Goal: Task Accomplishment & Management: Use online tool/utility

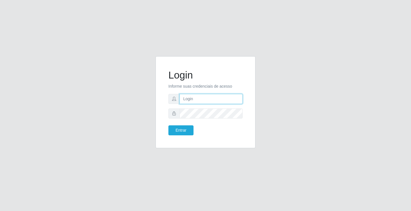
click at [191, 100] on input "text" at bounding box center [211, 99] width 63 height 10
type input "[PERSON_NAME]"
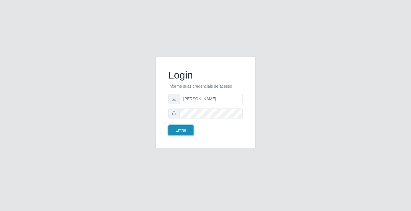
click at [188, 128] on button "Entrar" at bounding box center [180, 130] width 25 height 10
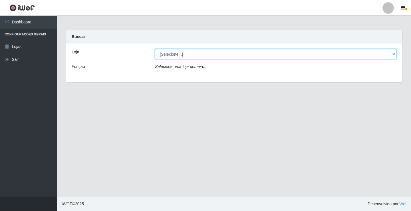
click at [180, 54] on select "[Selecione...] Ideal - Conceição" at bounding box center [275, 54] width 241 height 10
select select "231"
click at [155, 49] on select "[Selecione...] Ideal - Conceição" at bounding box center [275, 54] width 241 height 10
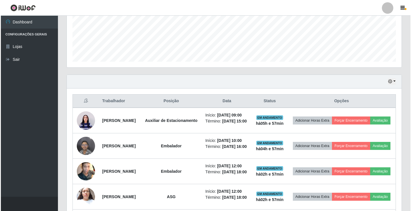
scroll to position [143, 0]
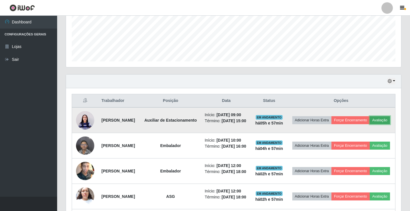
click at [369, 124] on button "Avaliação" at bounding box center [379, 120] width 20 height 8
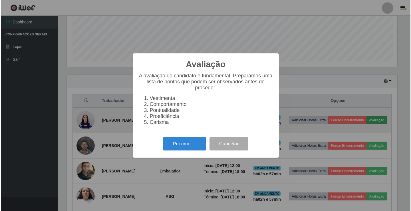
scroll to position [118, 332]
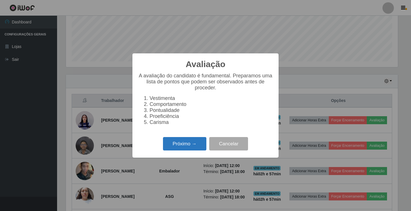
click at [178, 143] on button "Próximo →" at bounding box center [184, 143] width 43 height 13
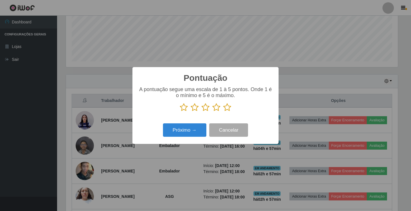
scroll to position [285328, 285114]
click at [228, 109] on icon at bounding box center [227, 107] width 8 height 9
click at [223, 112] on input "radio" at bounding box center [223, 112] width 0 height 0
click at [199, 125] on button "Próximo →" at bounding box center [184, 129] width 43 height 13
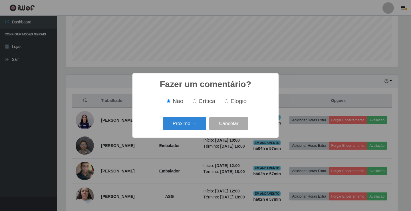
click at [199, 125] on button "Próximo →" at bounding box center [184, 123] width 43 height 13
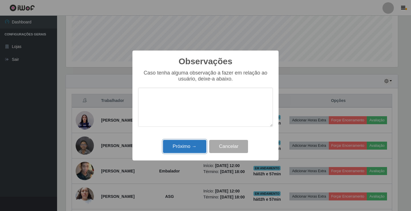
click at [196, 146] on button "Próximo →" at bounding box center [184, 146] width 43 height 13
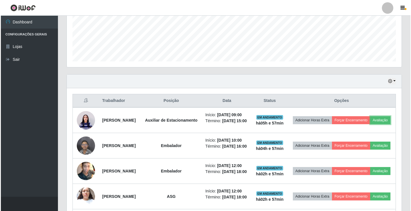
scroll to position [118, 335]
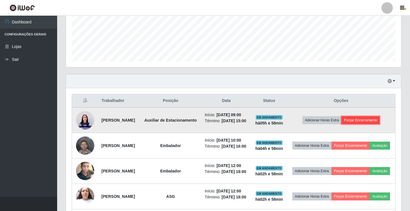
click at [371, 124] on button "Forçar Encerramento" at bounding box center [360, 120] width 38 height 8
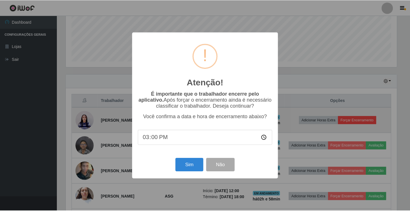
scroll to position [118, 332]
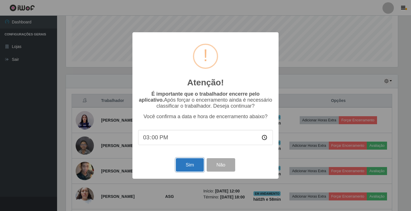
click at [193, 161] on button "Sim" at bounding box center [190, 164] width 28 height 13
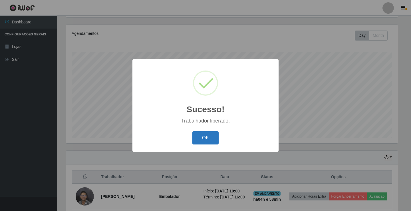
click at [213, 136] on button "OK" at bounding box center [205, 137] width 27 height 13
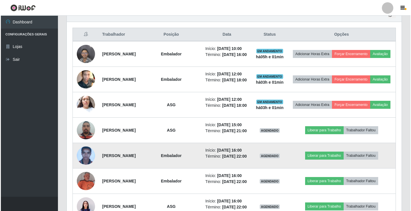
scroll to position [209, 0]
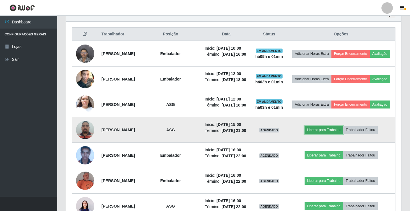
click at [323, 134] on button "Liberar para Trabalho" at bounding box center [323, 130] width 39 height 8
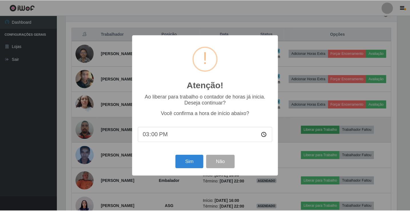
scroll to position [118, 332]
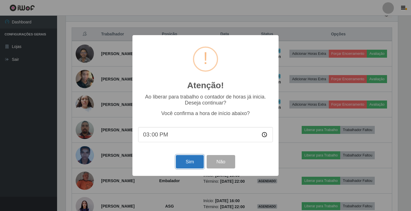
click at [183, 164] on button "Sim" at bounding box center [190, 161] width 28 height 13
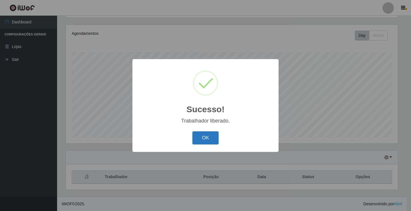
click at [200, 139] on button "OK" at bounding box center [205, 137] width 27 height 13
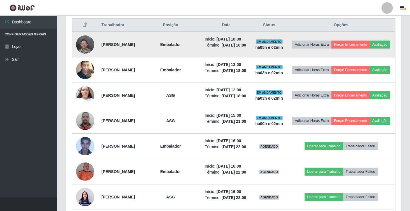
scroll to position [228, 0]
